Goal: Task Accomplishment & Management: Manage account settings

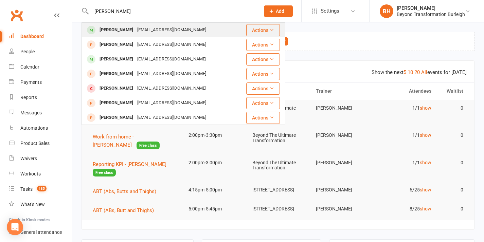
type input "[PERSON_NAME]"
click at [135, 28] on div "[EMAIL_ADDRESS][DOMAIN_NAME]" at bounding box center [171, 30] width 73 height 10
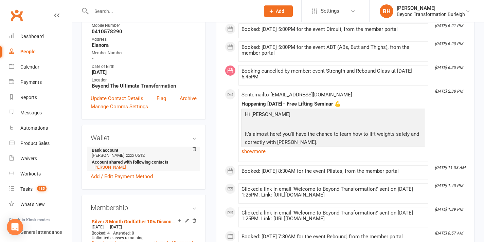
scroll to position [166, 0]
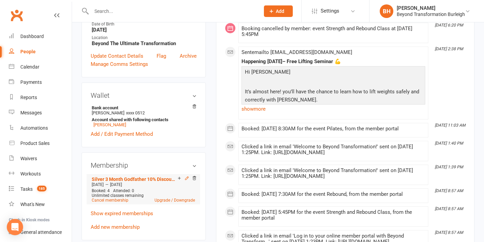
click at [186, 181] on icon at bounding box center [187, 178] width 5 height 5
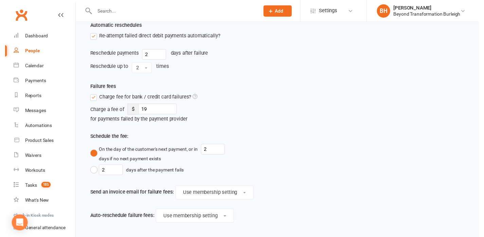
scroll to position [428, 0]
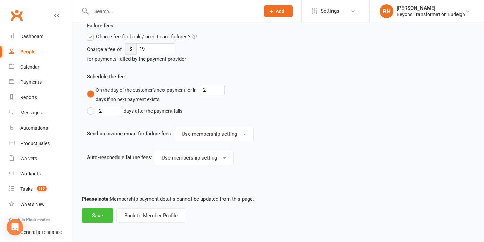
click at [98, 209] on button "Save" at bounding box center [98, 216] width 32 height 14
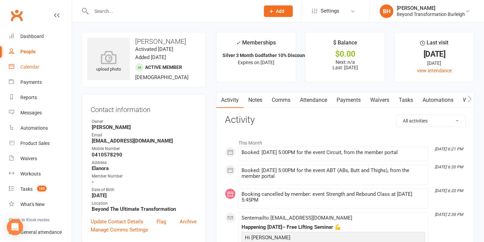
click at [30, 67] on div "Calendar" at bounding box center [29, 66] width 19 height 5
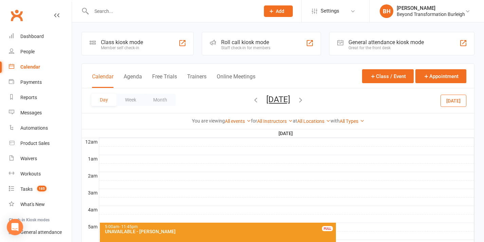
scroll to position [125, 0]
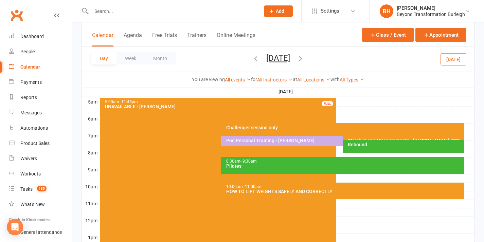
click at [272, 56] on button "[DATE]" at bounding box center [278, 58] width 24 height 10
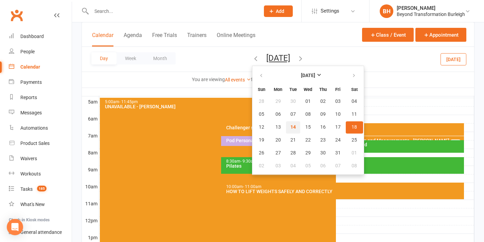
click at [286, 125] on button "14" at bounding box center [293, 127] width 14 height 12
